Goal: Communication & Community: Answer question/provide support

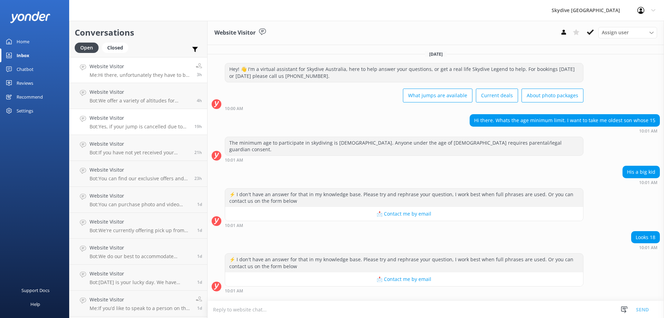
scroll to position [34, 0]
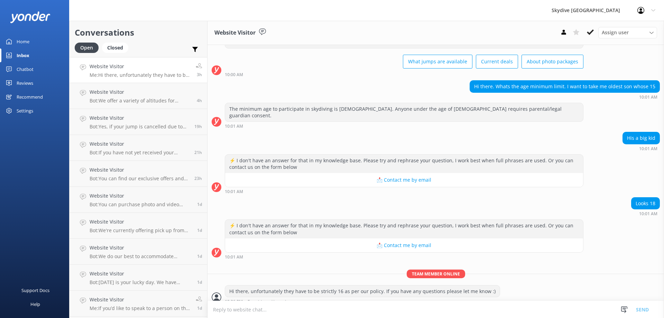
click at [153, 75] on p "Me: Hi there, unfortunately they have to be strictly 16 as per our policy. If y…" at bounding box center [140, 75] width 101 height 6
click at [153, 81] on link "Website Visitor Me: Hi there, unfortunately they have to be strictly 16 as per …" at bounding box center [139, 70] width 138 height 26
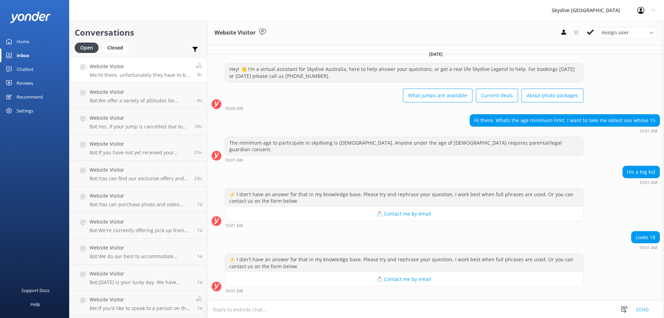
click at [136, 76] on p "Me: Hi there, unfortunately they have to be strictly 16 as per our policy. If y…" at bounding box center [140, 75] width 101 height 6
click at [23, 58] on div "Inbox" at bounding box center [23, 55] width 13 height 14
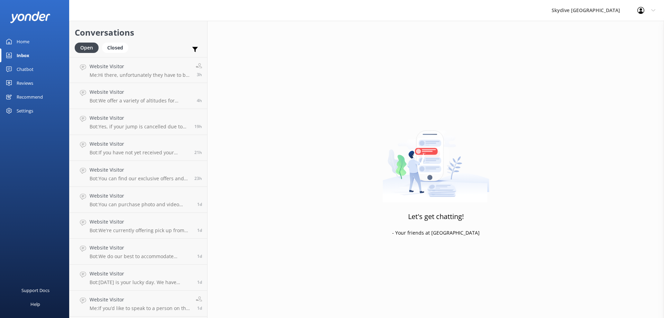
click at [22, 55] on div "Inbox" at bounding box center [23, 55] width 13 height 14
